Goal: Transaction & Acquisition: Purchase product/service

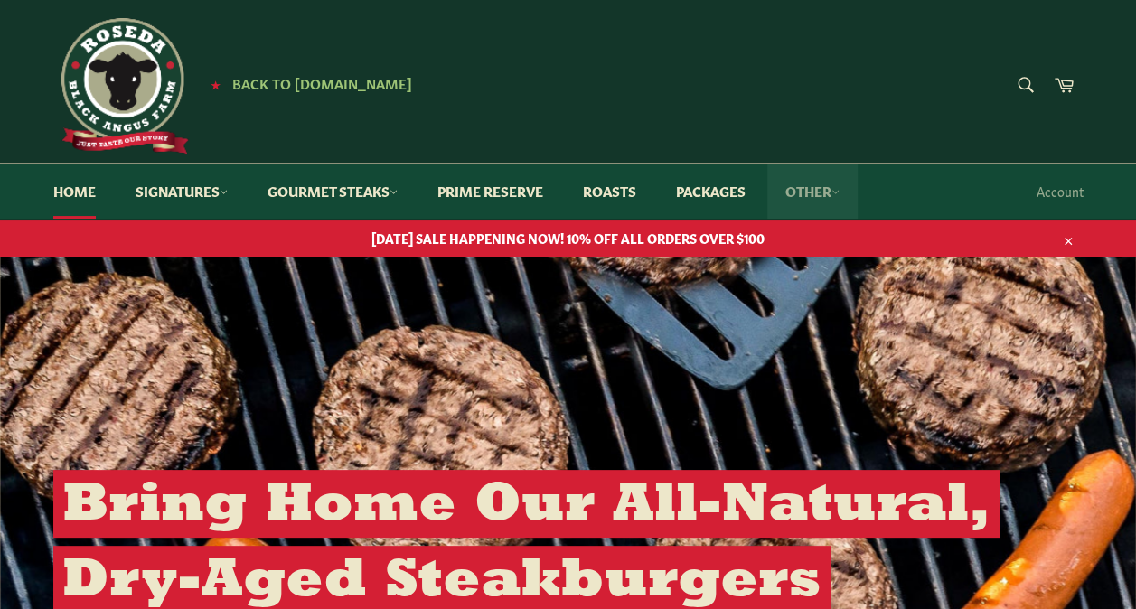
click at [817, 192] on link "Other" at bounding box center [813, 191] width 90 height 55
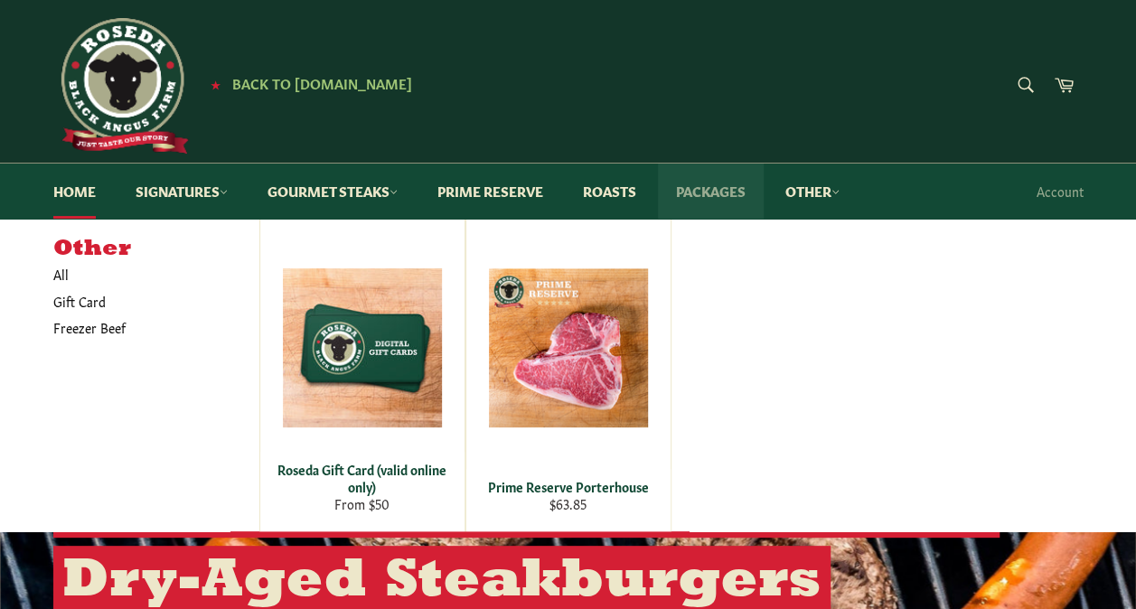
click at [737, 191] on link "Packages" at bounding box center [711, 191] width 106 height 55
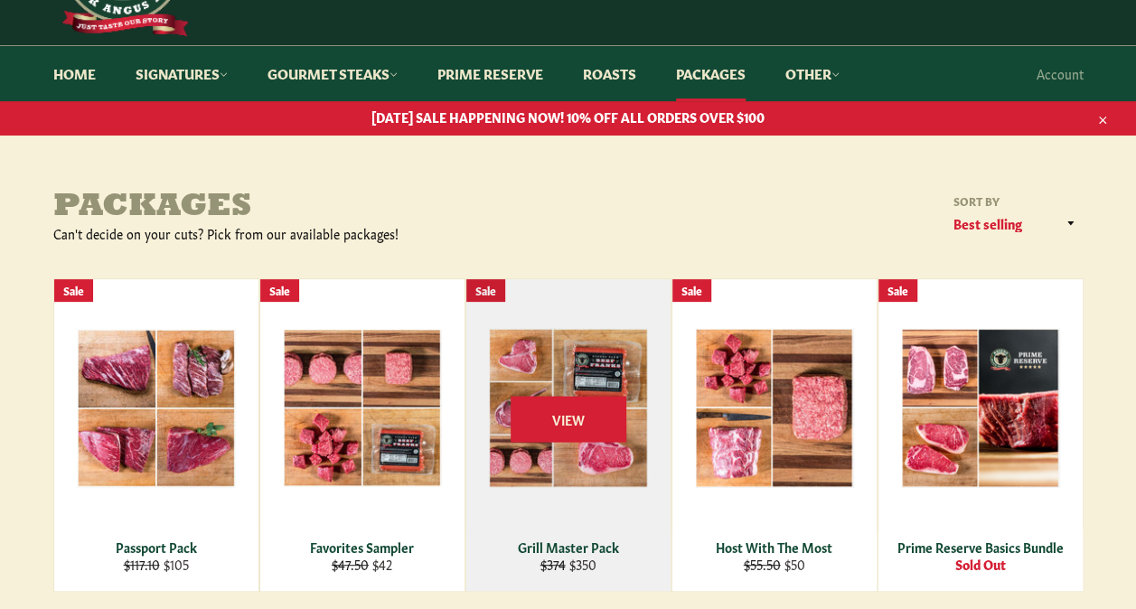
scroll to position [90, 0]
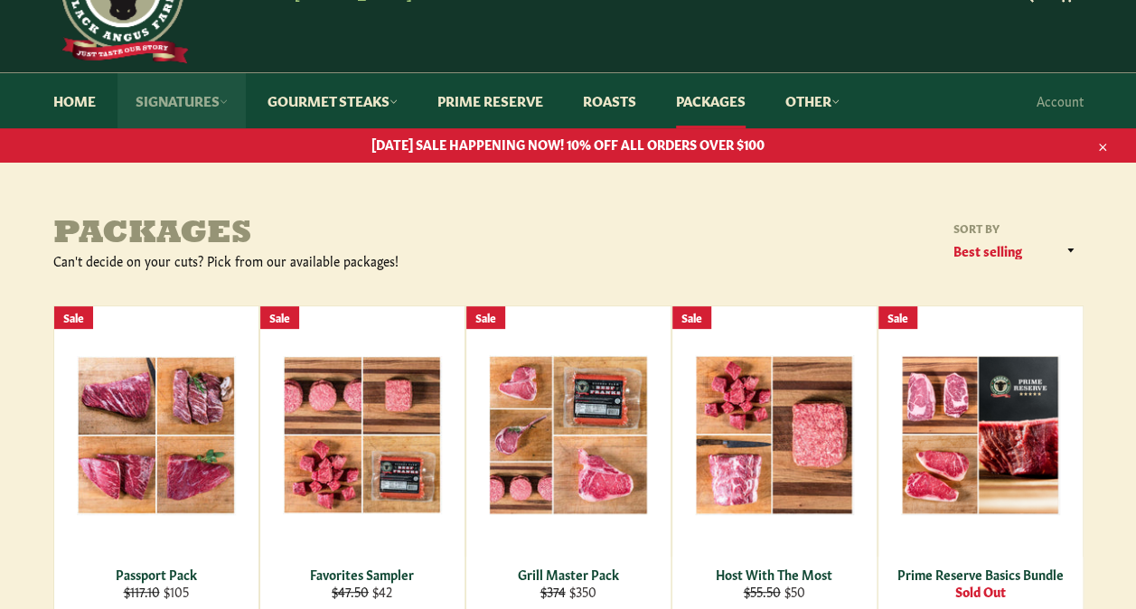
click at [197, 108] on link "Signatures" at bounding box center [182, 100] width 128 height 55
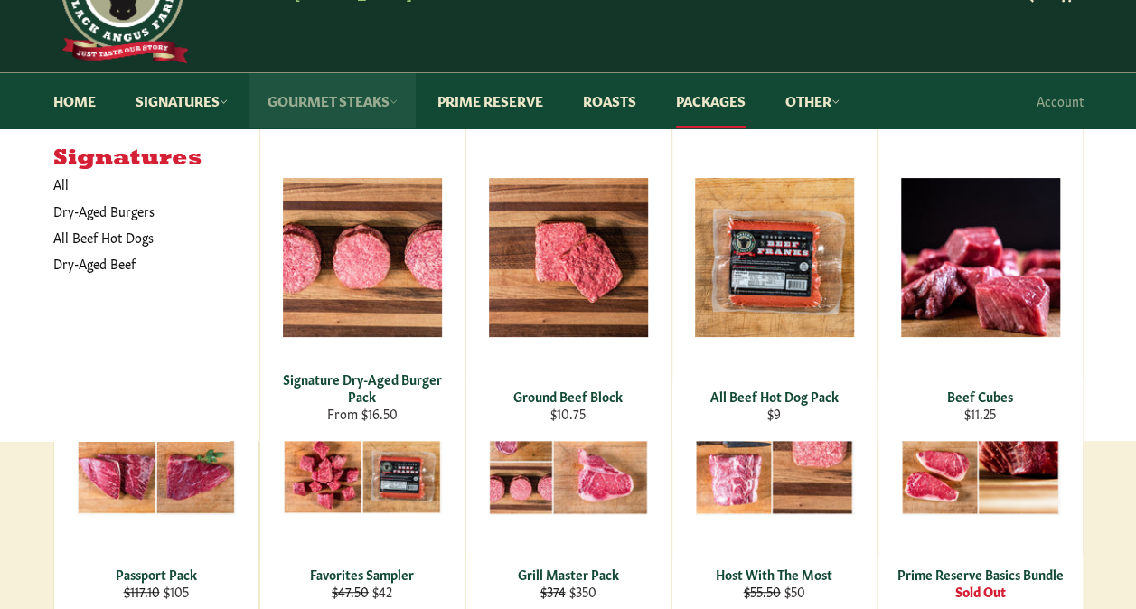
click at [306, 105] on link "Gourmet Steaks" at bounding box center [333, 100] width 166 height 55
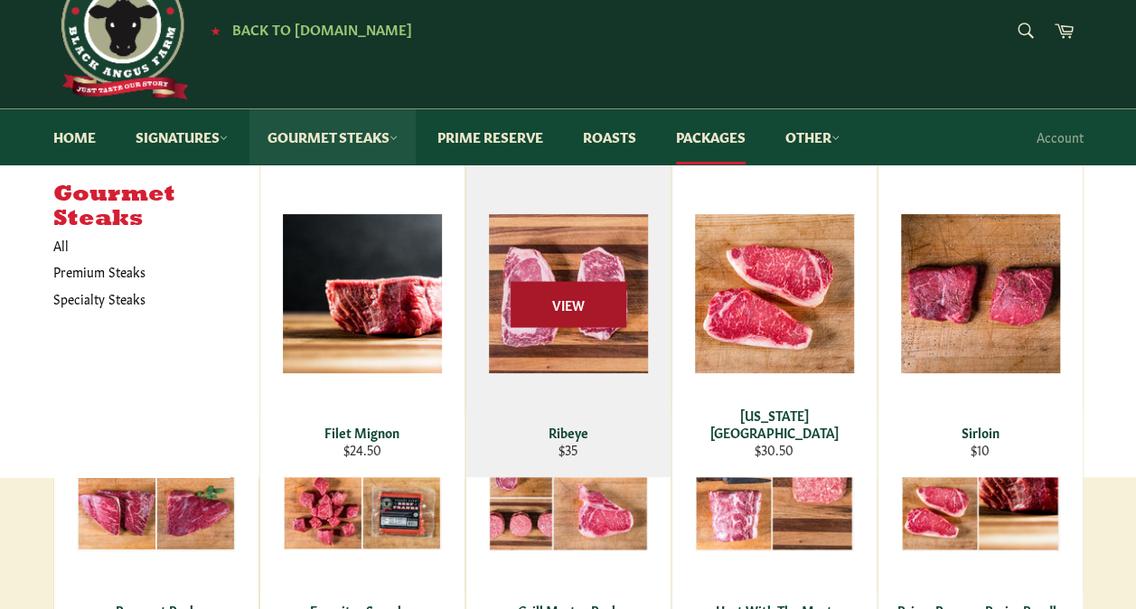
scroll to position [0, 0]
